Goal: Task Accomplishment & Management: Manage account settings

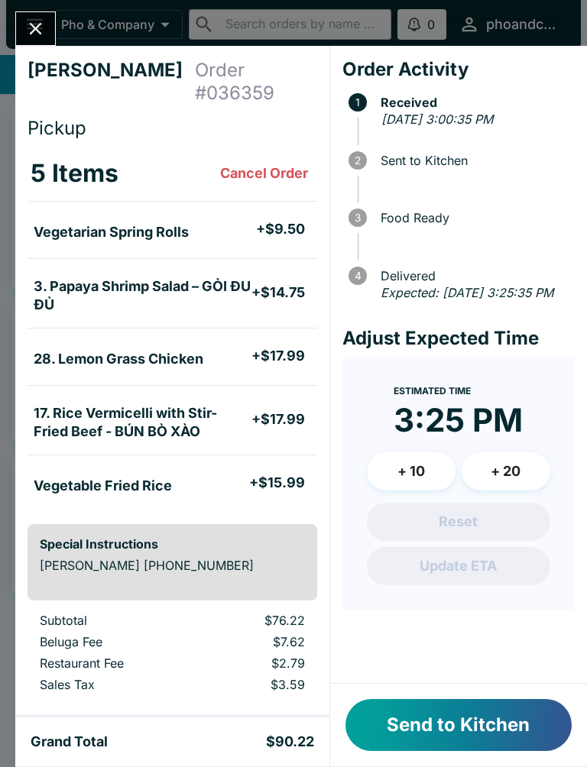
click at [475, 719] on button "Send to Kitchen" at bounding box center [458, 725] width 226 height 52
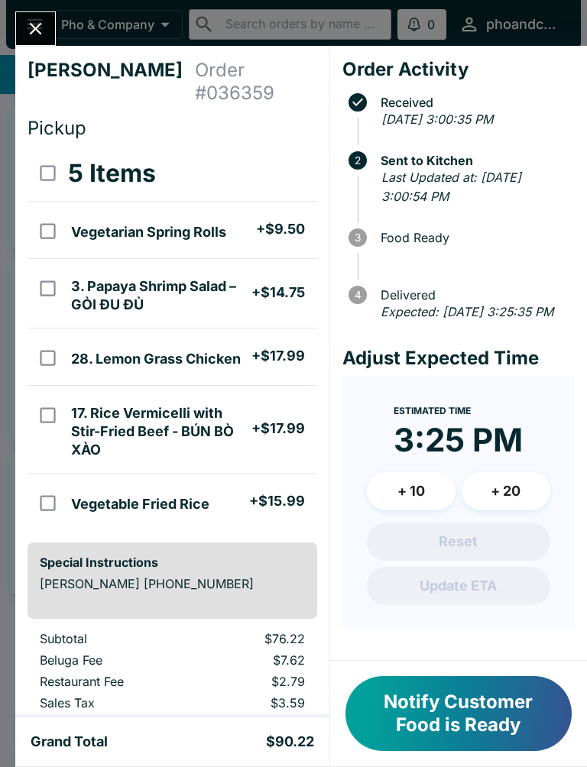
click at [47, 6] on div "[PERSON_NAME] Order # 036359 Pickup 5 Items Vegetarian Spring Rolls + $9.50 3. …" at bounding box center [293, 383] width 587 height 767
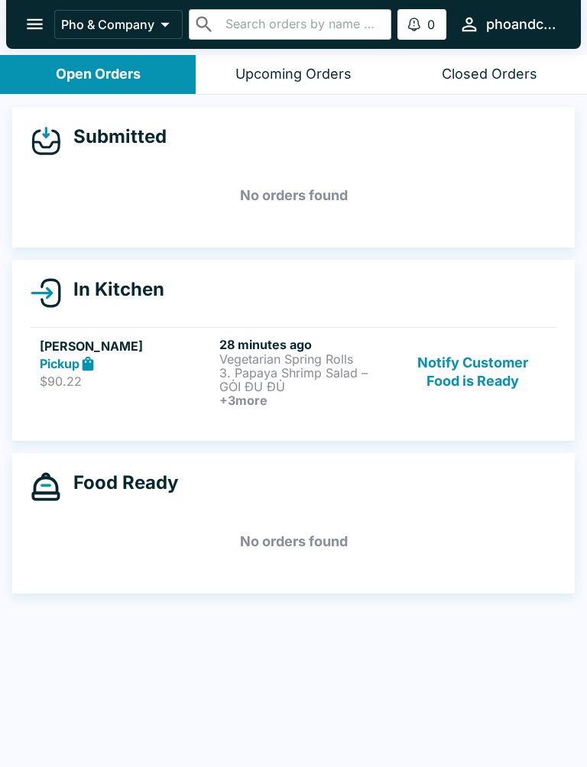
click at [29, 24] on icon "open drawer" at bounding box center [35, 24] width 16 height 11
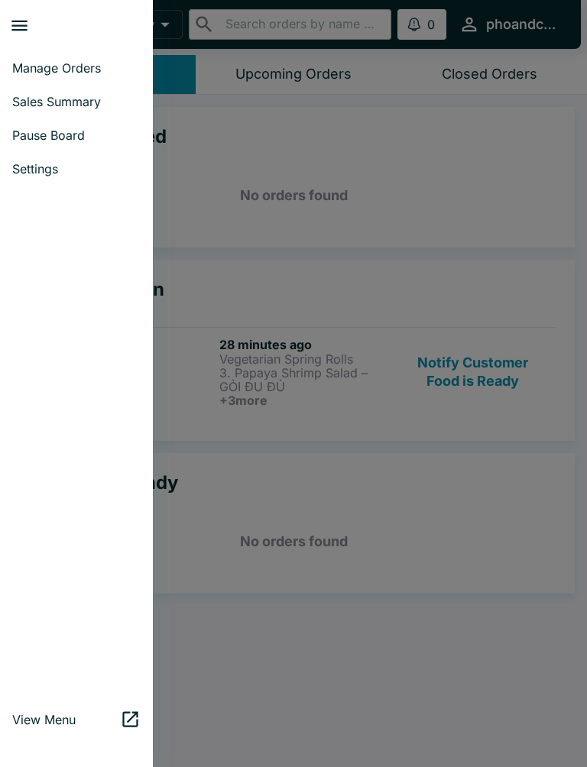
click at [395, 258] on div at bounding box center [293, 383] width 587 height 767
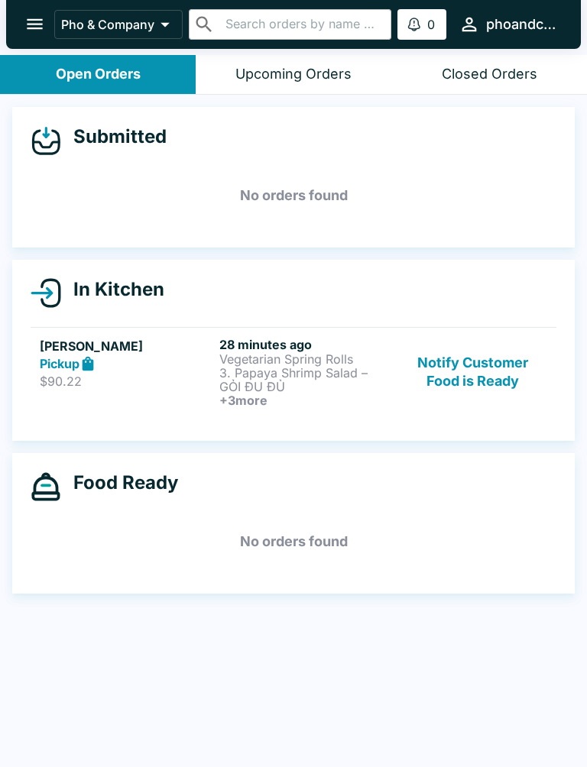
click at [486, 384] on button "Notify Customer Food is Ready" at bounding box center [473, 372] width 148 height 70
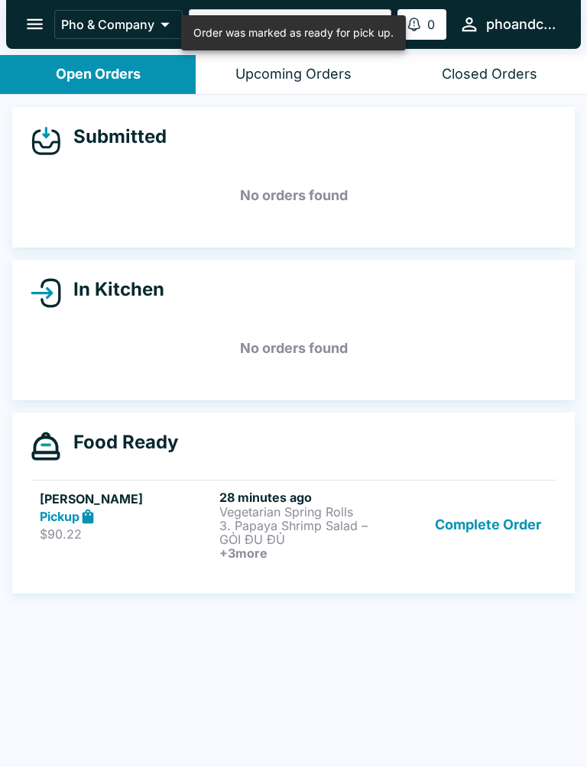
click at [486, 516] on button "Complete Order" at bounding box center [488, 525] width 118 height 70
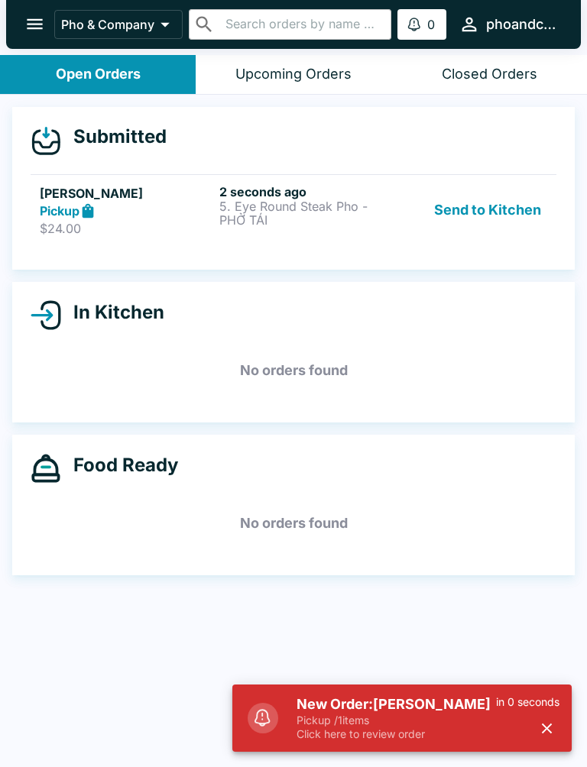
click at [240, 217] on p "5. Eye Round Steak Pho - PHỞ TÁI" at bounding box center [305, 213] width 173 height 28
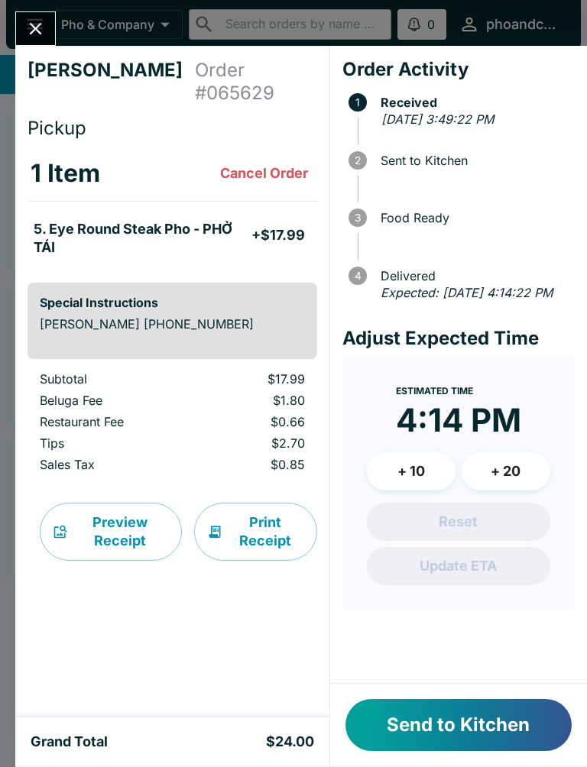
click at [507, 726] on button "Send to Kitchen" at bounding box center [458, 725] width 226 height 52
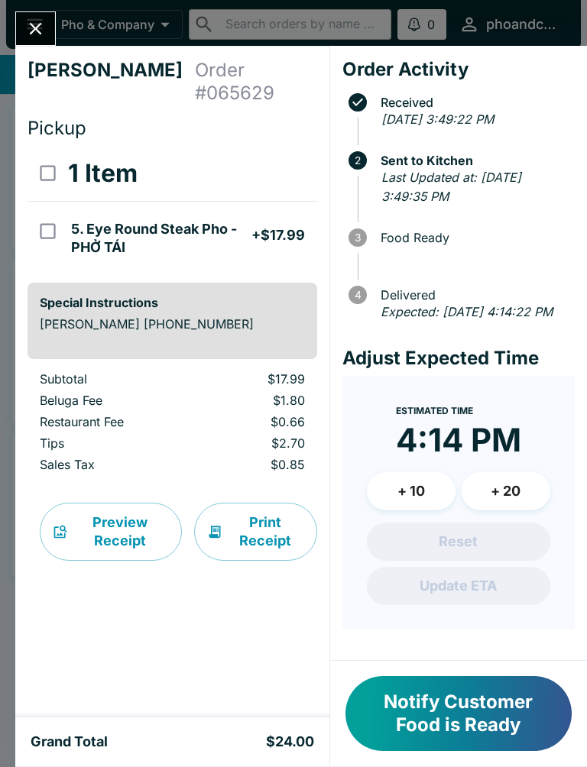
click at [48, 29] on button "Close" at bounding box center [35, 28] width 39 height 33
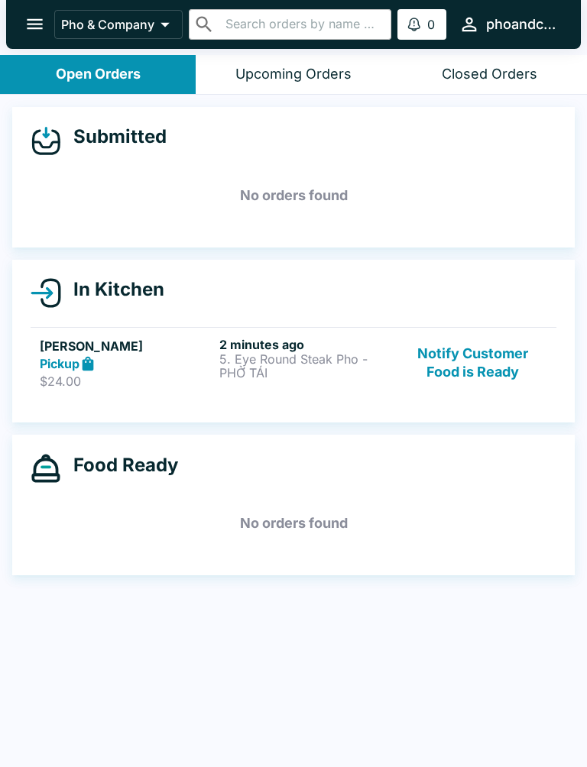
click at [458, 347] on button "Notify Customer Food is Ready" at bounding box center [473, 363] width 148 height 53
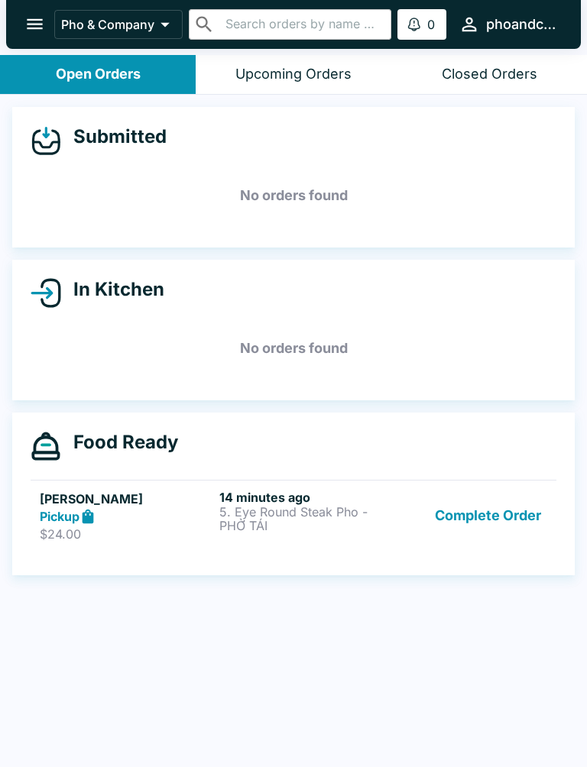
click at [154, 526] on p "$24.00" at bounding box center [126, 533] width 173 height 15
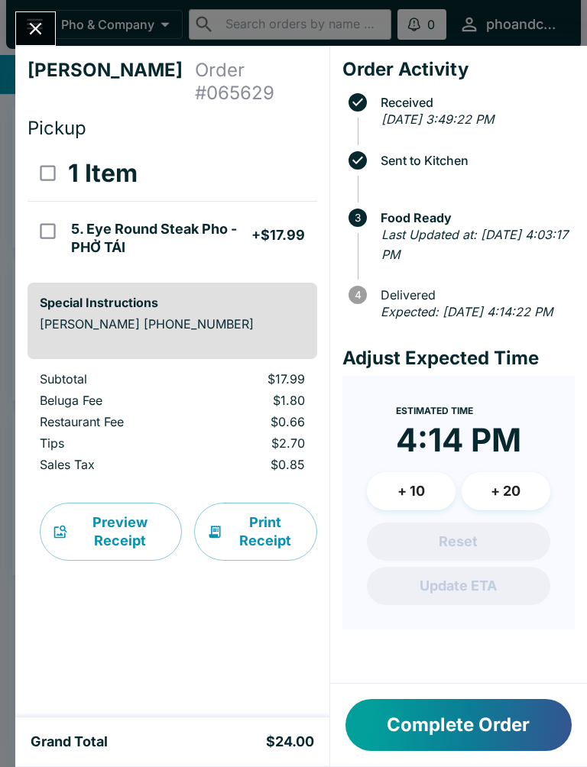
click at [445, 721] on button "Complete Order" at bounding box center [458, 725] width 226 height 52
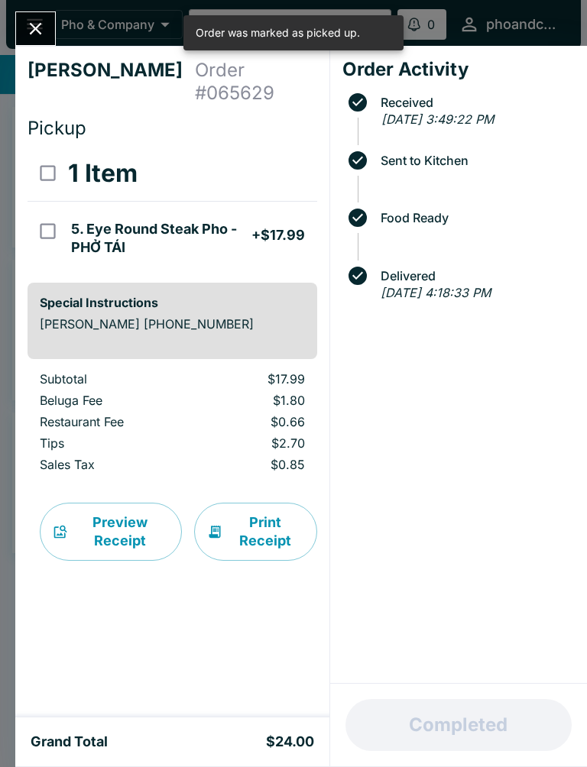
click at [25, 41] on button "Close" at bounding box center [35, 28] width 39 height 33
